Goal: Task Accomplishment & Management: Use online tool/utility

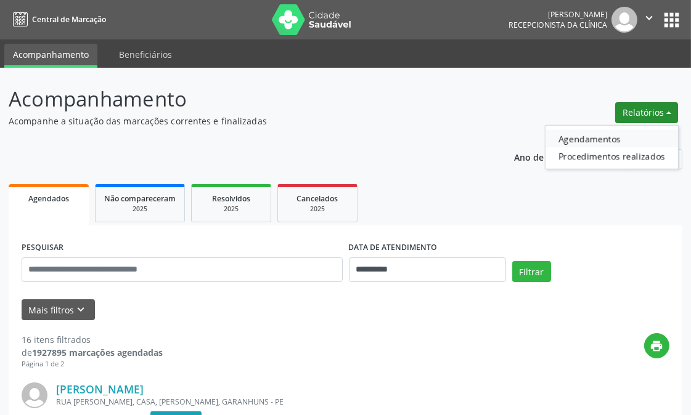
click at [595, 134] on link "Agendamentos" at bounding box center [611, 138] width 132 height 17
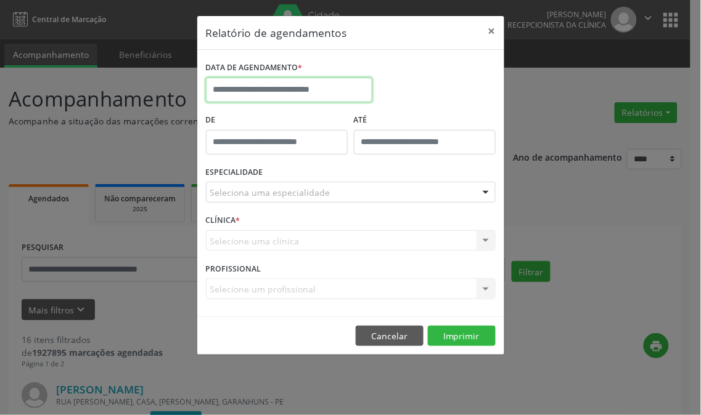
click at [278, 97] on input "text" at bounding box center [289, 90] width 166 height 25
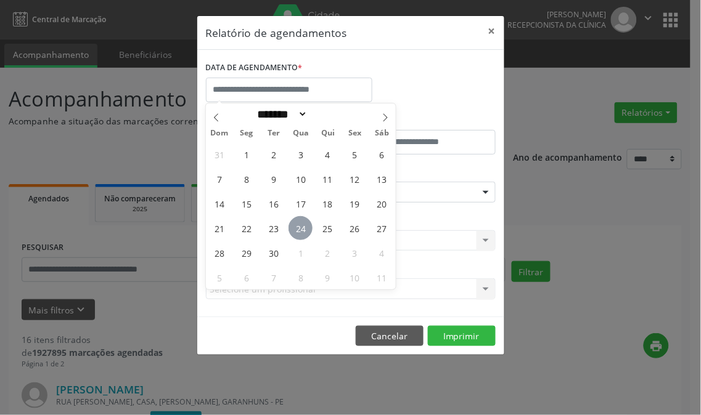
click at [295, 224] on span "24" at bounding box center [300, 228] width 24 height 24
type input "**********"
click at [295, 224] on span "24" at bounding box center [300, 228] width 24 height 24
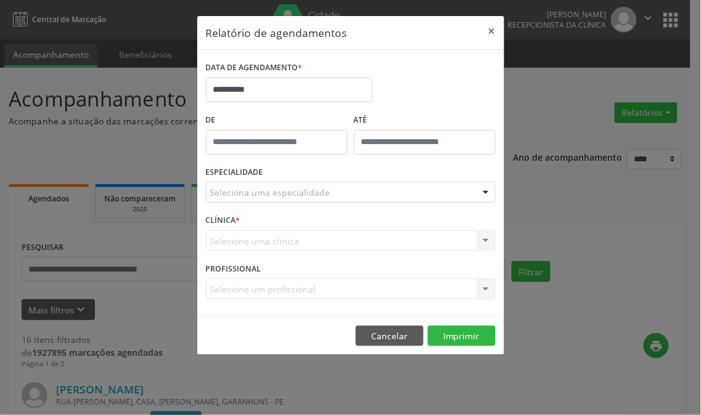
click at [350, 176] on div "ESPECIALIDADE Seleciona uma especialidade Todas as especialidades Alergologia A…" at bounding box center [351, 187] width 296 height 48
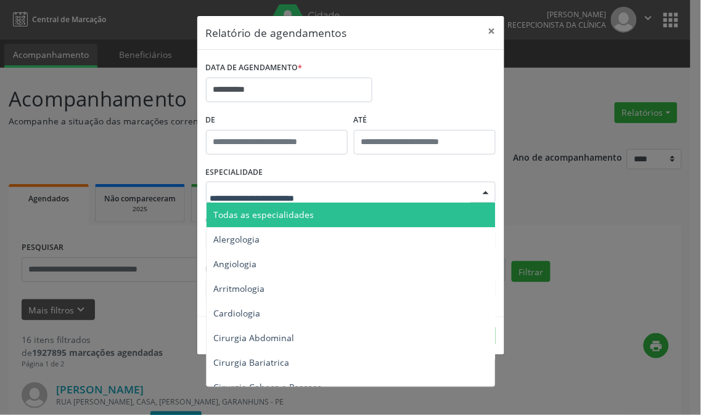
click at [350, 192] on div at bounding box center [351, 192] width 290 height 21
click at [335, 201] on input "text" at bounding box center [340, 198] width 260 height 25
click at [340, 208] on span "Todas as especialidades" at bounding box center [351, 215] width 290 height 25
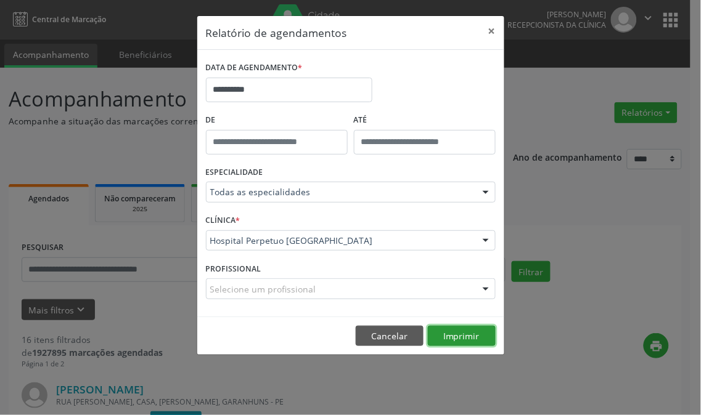
click at [451, 343] on button "Imprimir" at bounding box center [462, 336] width 68 height 21
